Goal: Find specific page/section

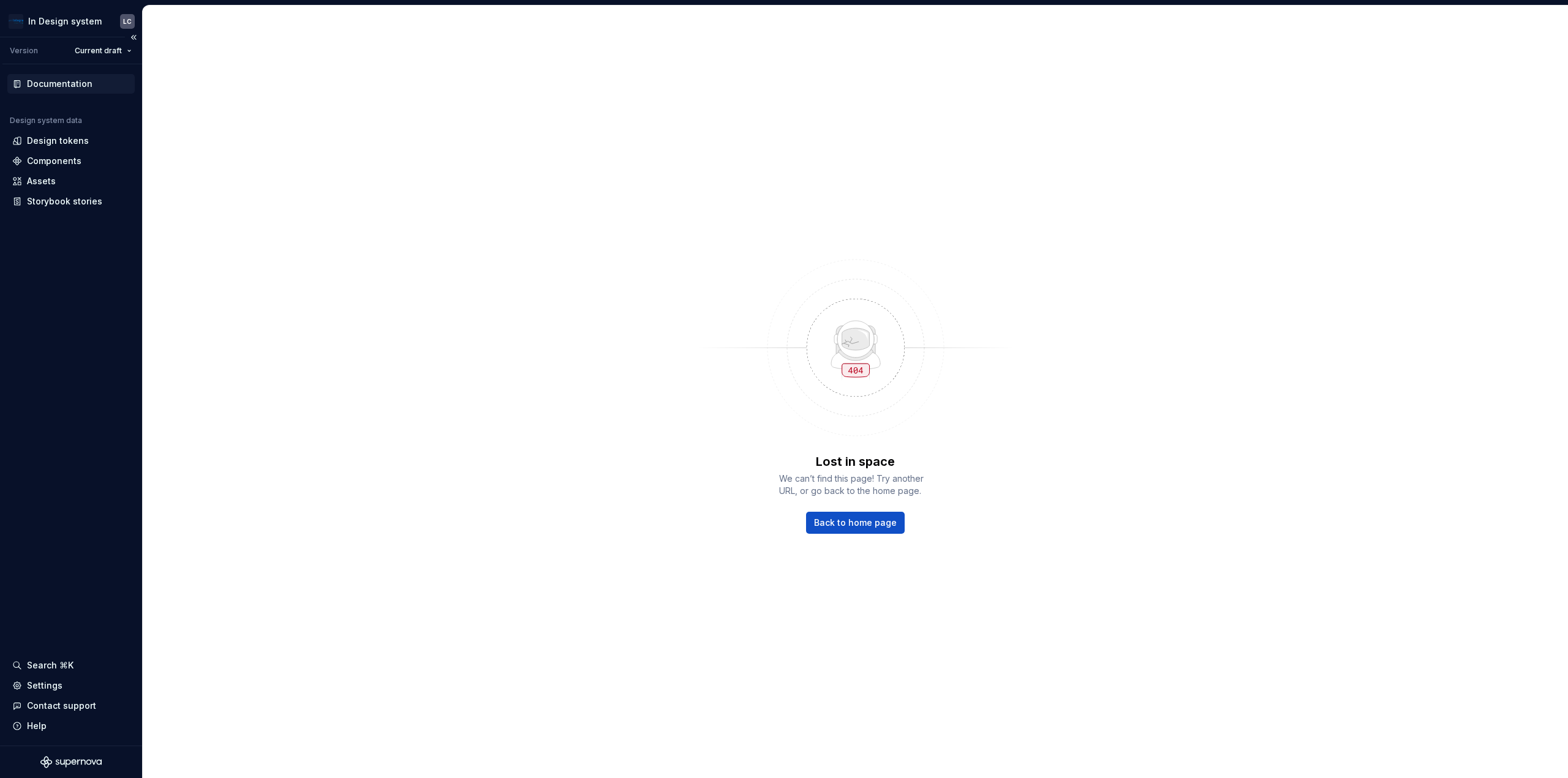
click at [49, 84] on div "Documentation" at bounding box center [59, 84] width 65 height 12
